Goal: Task Accomplishment & Management: Manage account settings

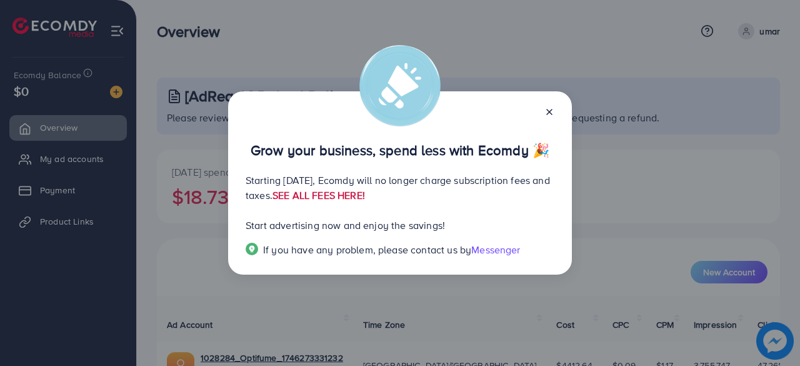
click at [365, 199] on link "SEE ALL FEES HERE!" at bounding box center [318, 195] width 92 height 14
click at [553, 113] on icon at bounding box center [549, 112] width 10 height 10
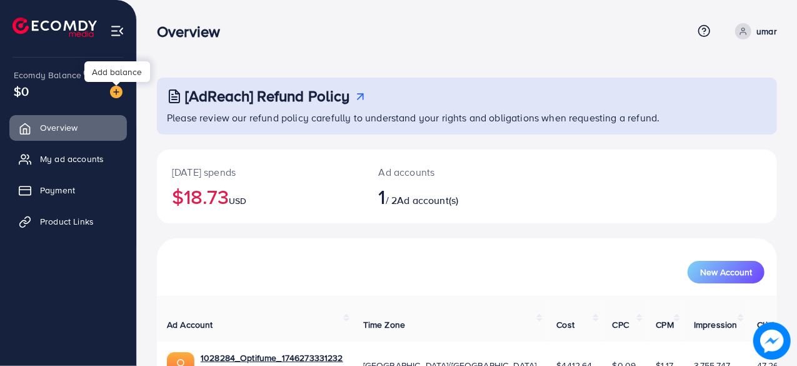
click at [116, 89] on img at bounding box center [116, 92] width 12 height 12
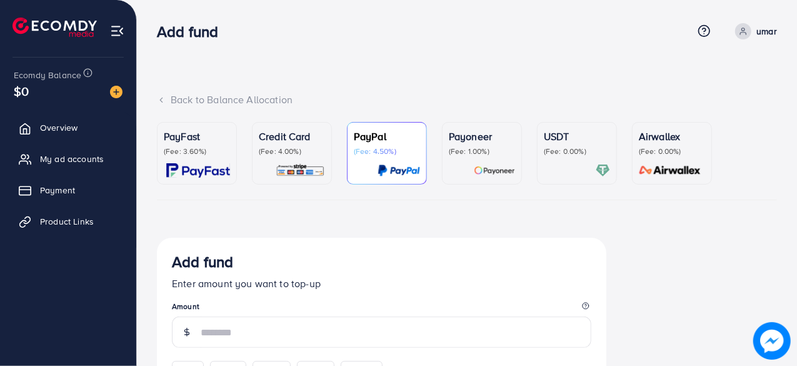
click at [277, 143] on p "Credit Card" at bounding box center [292, 136] width 66 height 15
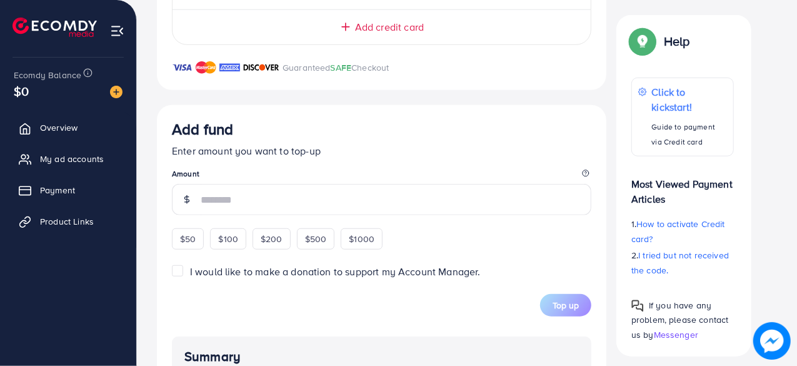
scroll to position [425, 0]
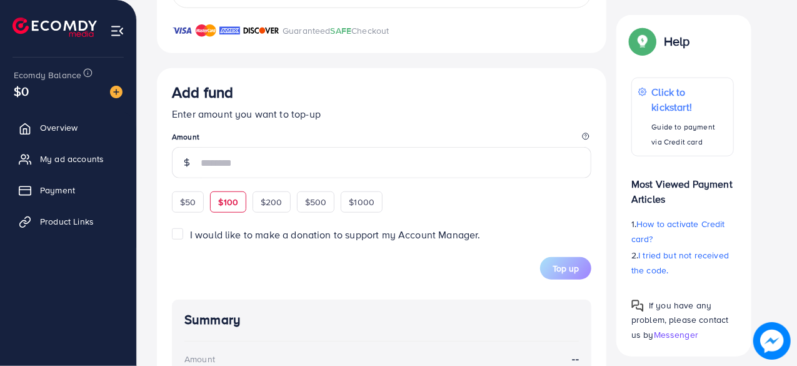
click at [231, 199] on span "$100" at bounding box center [228, 202] width 20 height 12
type input "***"
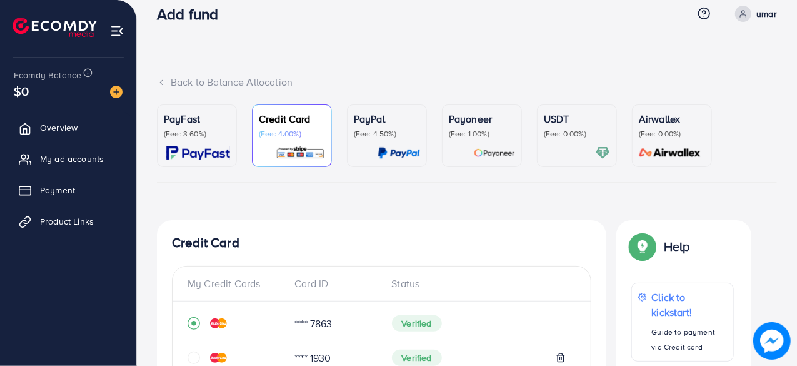
scroll to position [0, 0]
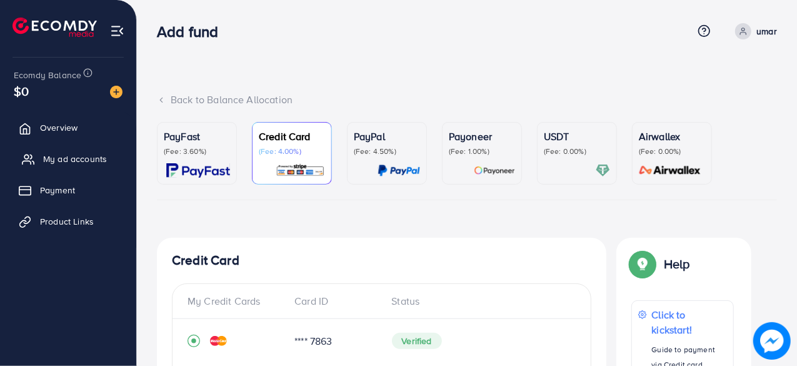
click at [75, 161] on span "My ad accounts" at bounding box center [75, 158] width 64 height 12
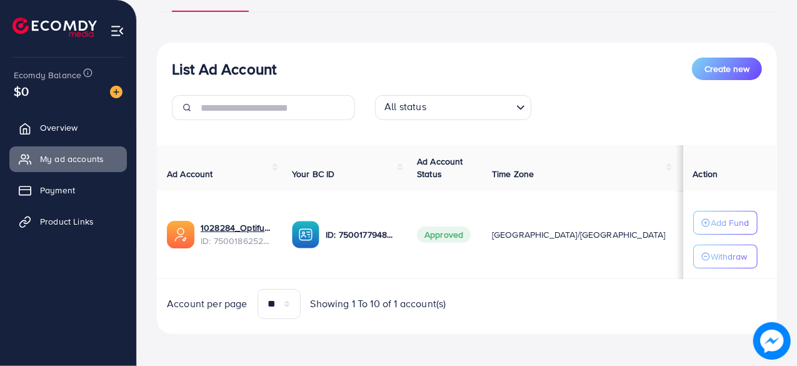
scroll to position [115, 0]
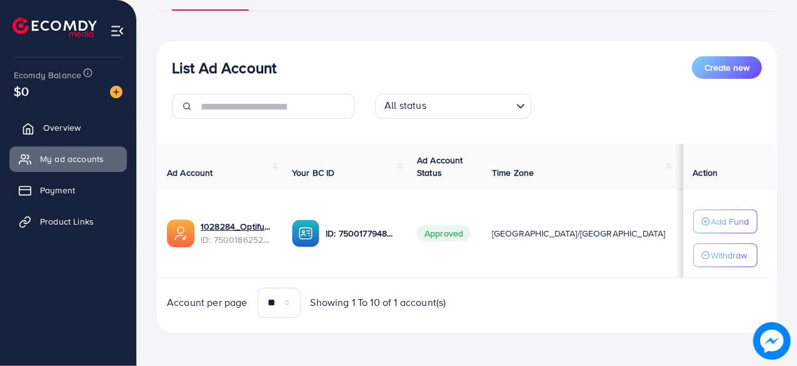
click at [51, 126] on span "Overview" at bounding box center [61, 127] width 37 height 12
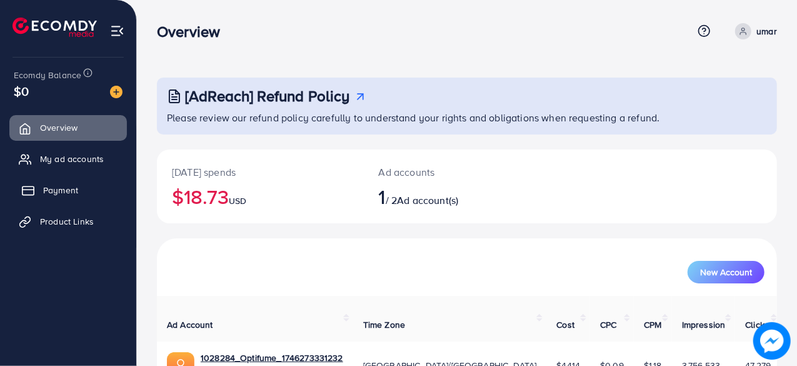
click at [55, 184] on span "Payment" at bounding box center [60, 190] width 35 height 12
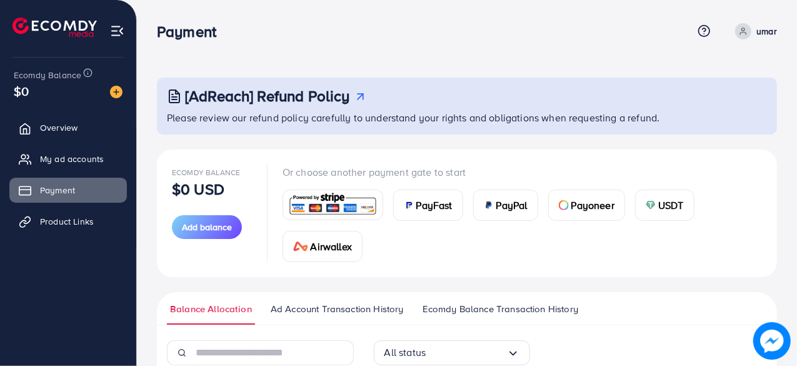
click at [332, 305] on span "Ad Account Transaction History" at bounding box center [337, 309] width 133 height 14
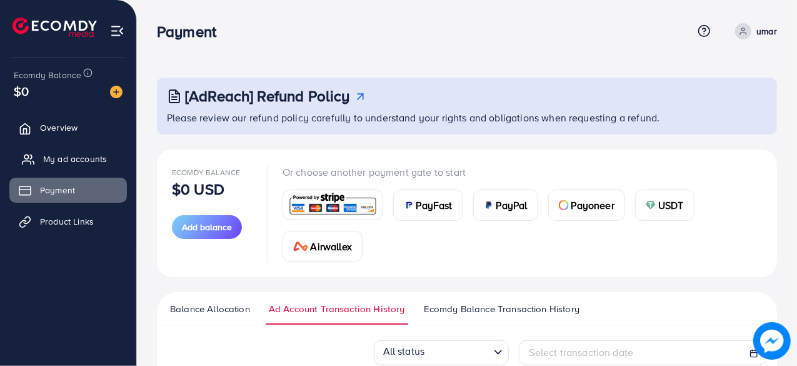
click at [59, 163] on span "My ad accounts" at bounding box center [75, 158] width 64 height 12
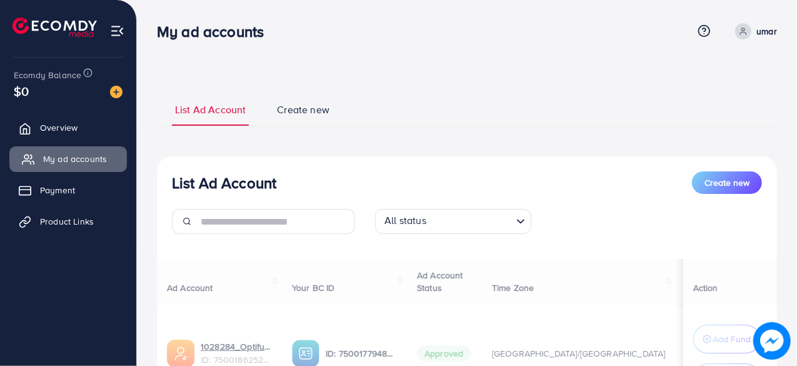
click at [59, 163] on span "My ad accounts" at bounding box center [75, 158] width 64 height 12
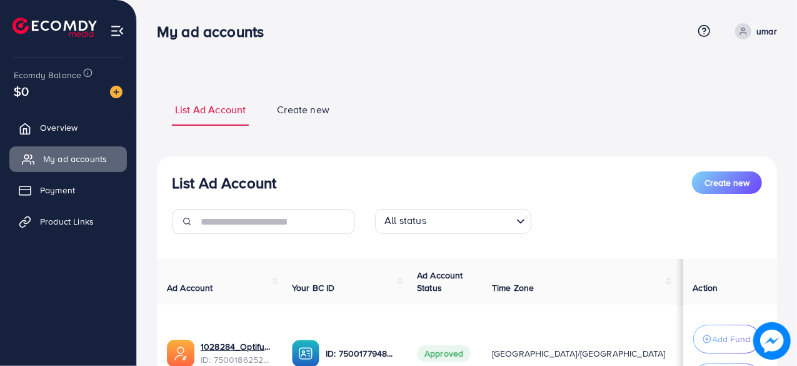
click at [59, 163] on span "My ad accounts" at bounding box center [75, 158] width 64 height 12
click at [59, 192] on span "Payment" at bounding box center [60, 190] width 35 height 12
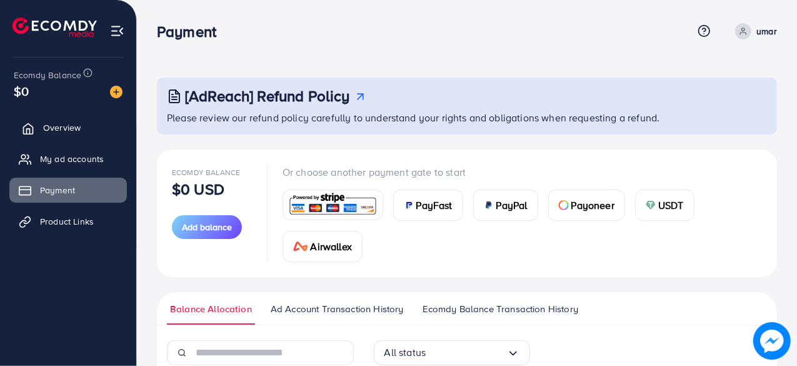
click at [55, 132] on span "Overview" at bounding box center [61, 127] width 37 height 12
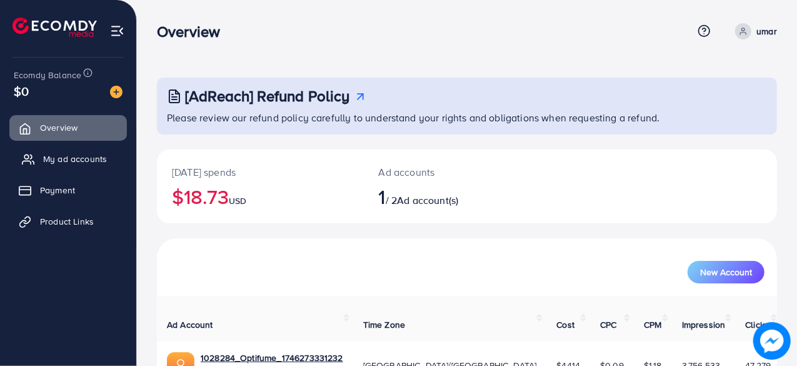
click at [62, 161] on span "My ad accounts" at bounding box center [75, 158] width 64 height 12
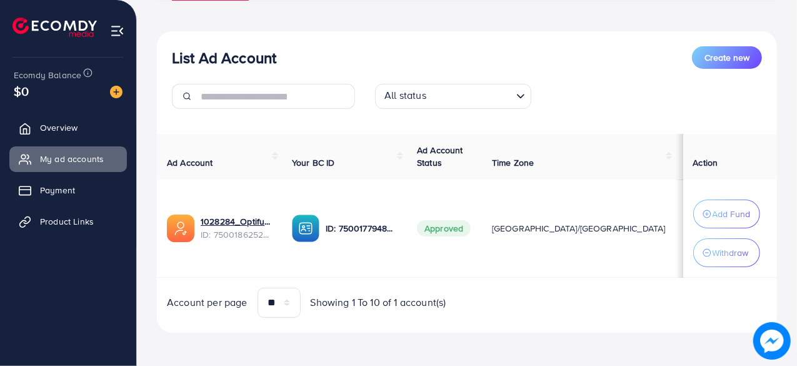
scroll to position [125, 0]
click at [143, 226] on div "List Ad Account Create new List Ad Account Create new All status Loading... Ad …" at bounding box center [467, 121] width 660 height 492
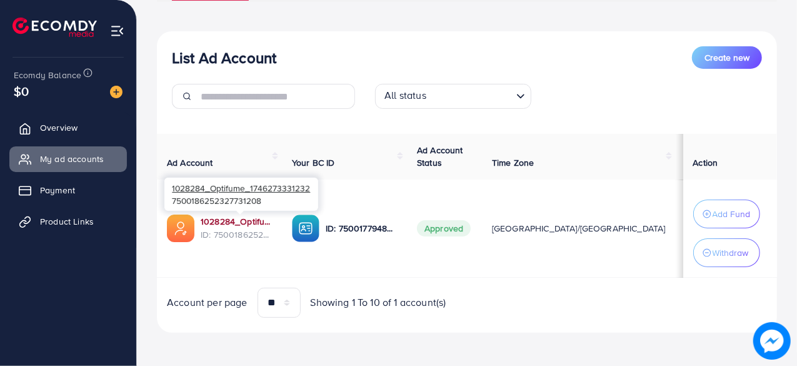
click at [221, 217] on link "1028284_Optifume_1746273331232" at bounding box center [236, 221] width 71 height 12
